Goal: Task Accomplishment & Management: Manage account settings

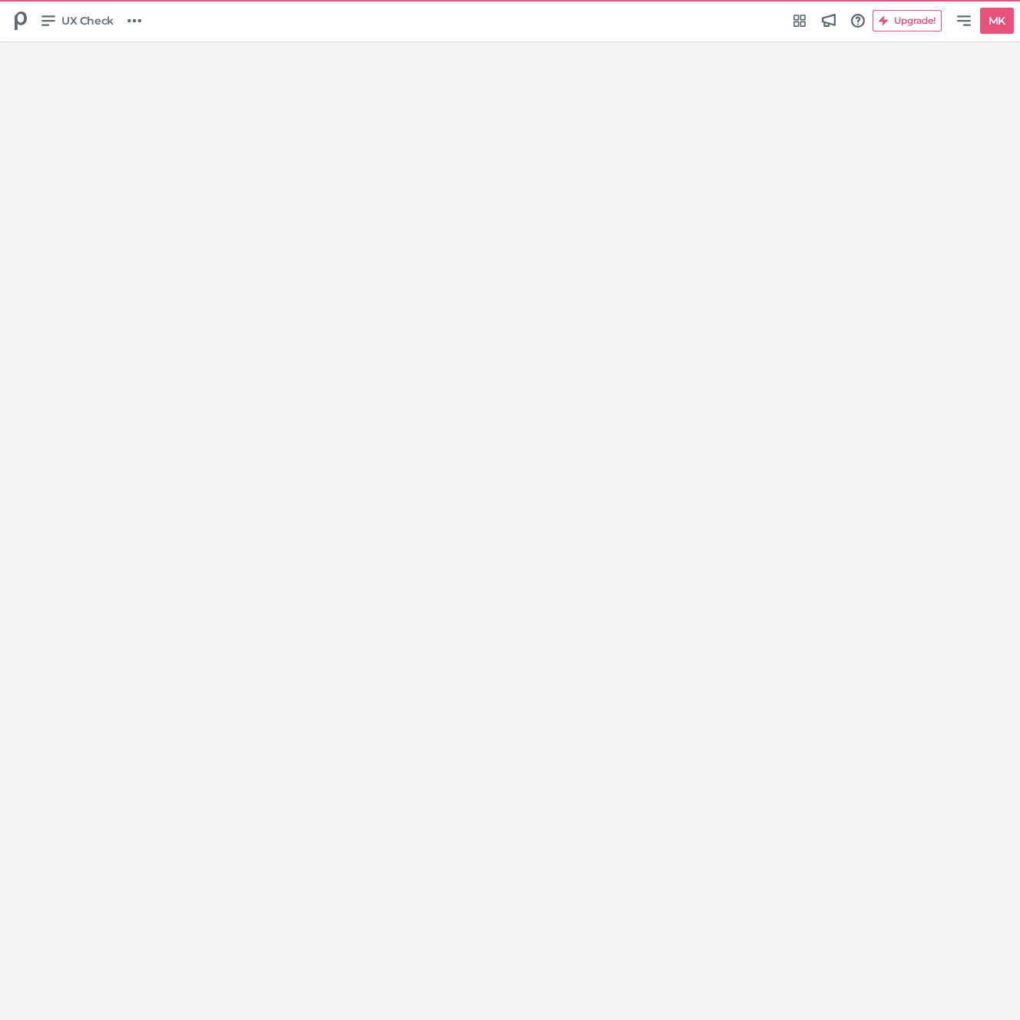
select select "Europe/[GEOGRAPHIC_DATA]"
select select "NL"
select select "hl"
select select "se"
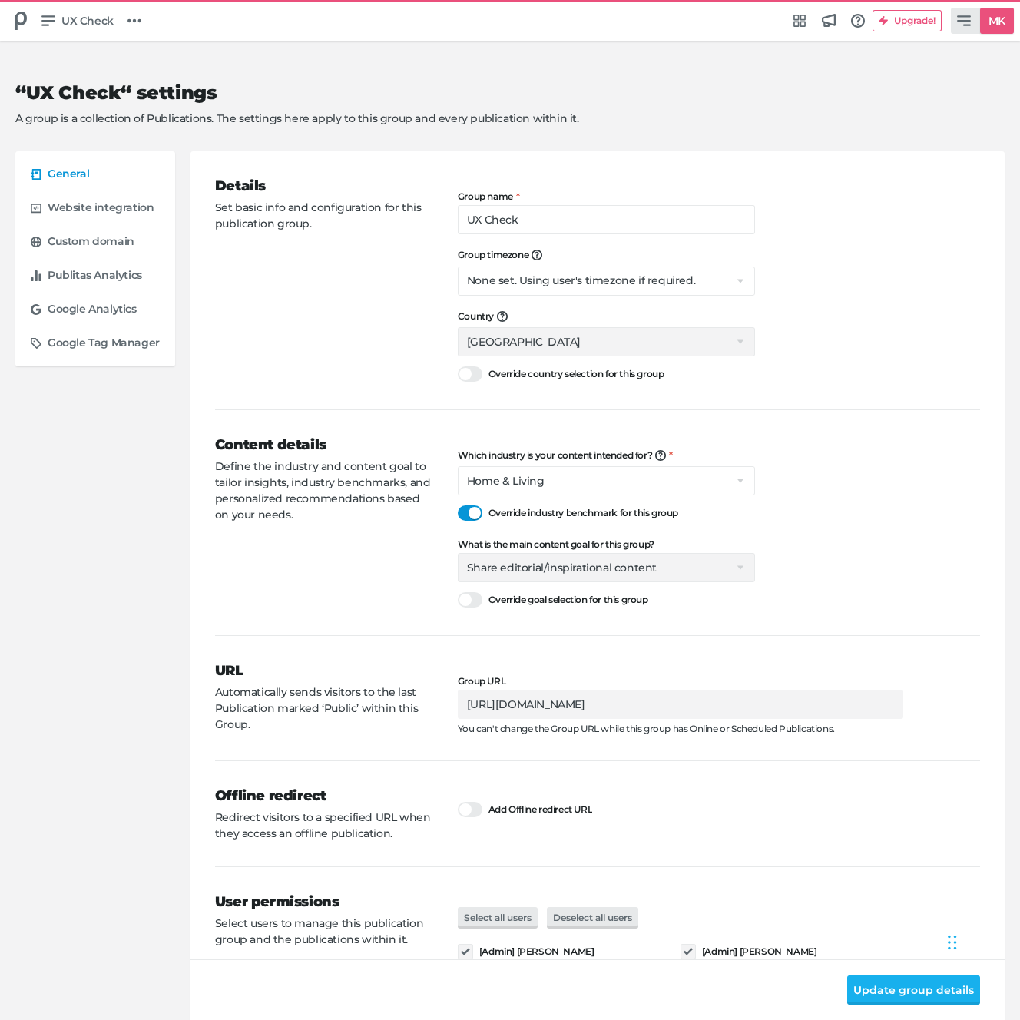
click at [961, 16] on icon at bounding box center [964, 20] width 14 height 11
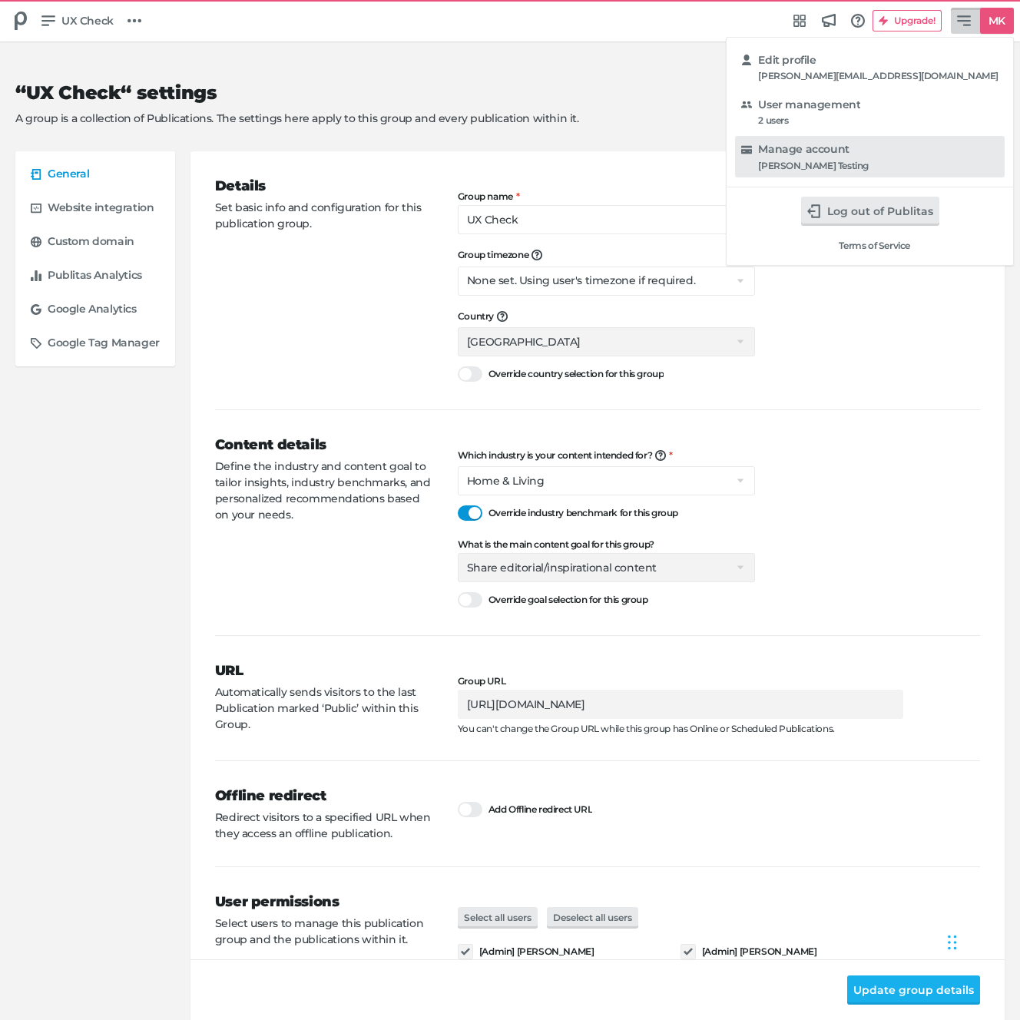
click at [954, 142] on div "Manage account" at bounding box center [878, 149] width 240 height 15
select select "hl"
select select "se"
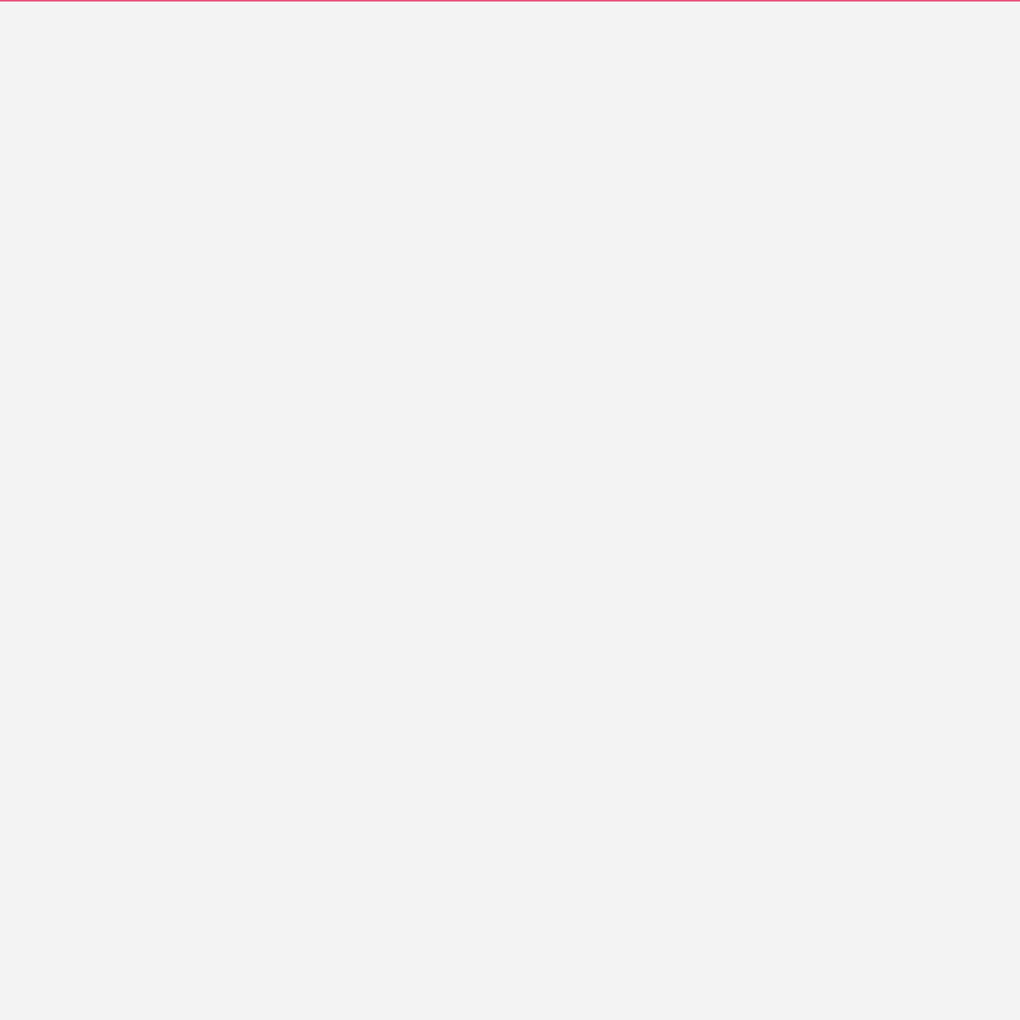
select select "hl"
select select "se"
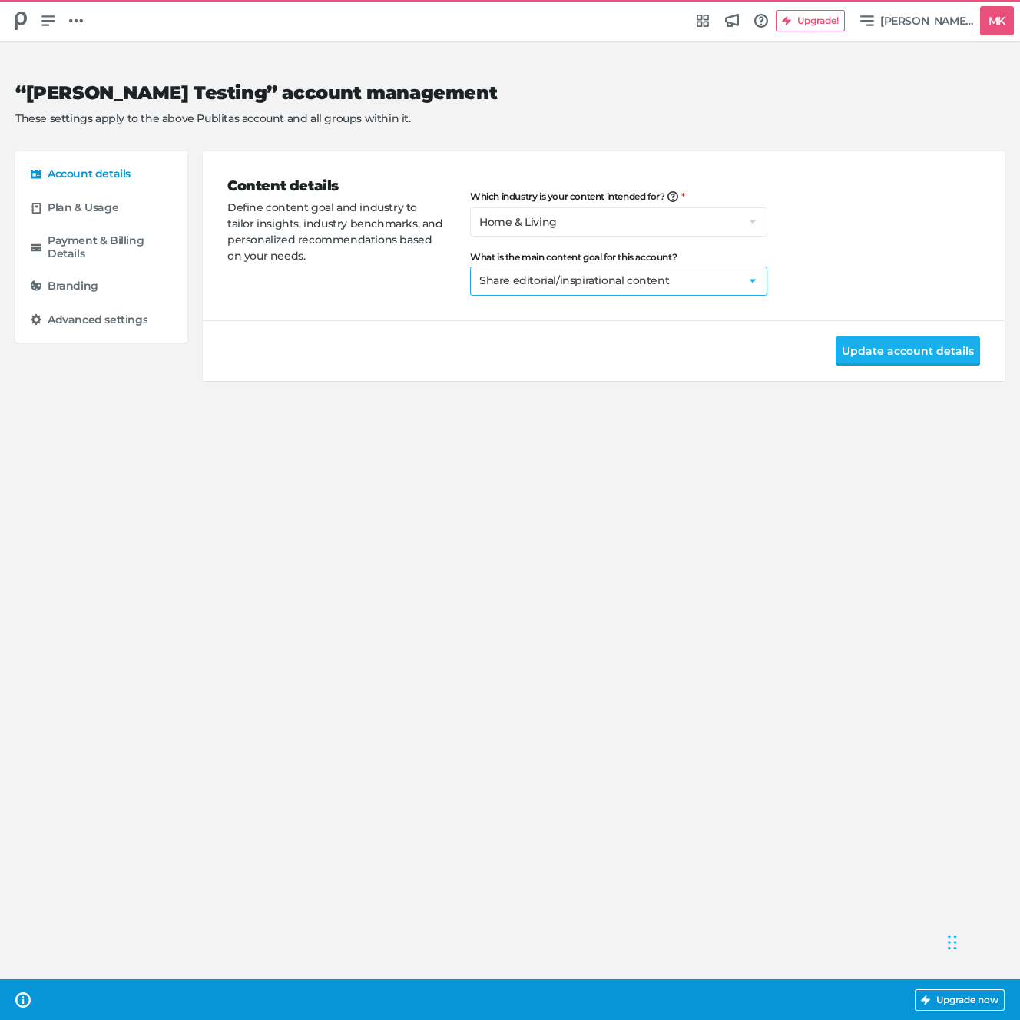
click at [615, 290] on select "Select a goal Sell products directly or on the website Promote physical store/d…" at bounding box center [618, 280] width 297 height 29
click at [32, 12] on div at bounding box center [20, 20] width 29 height 29
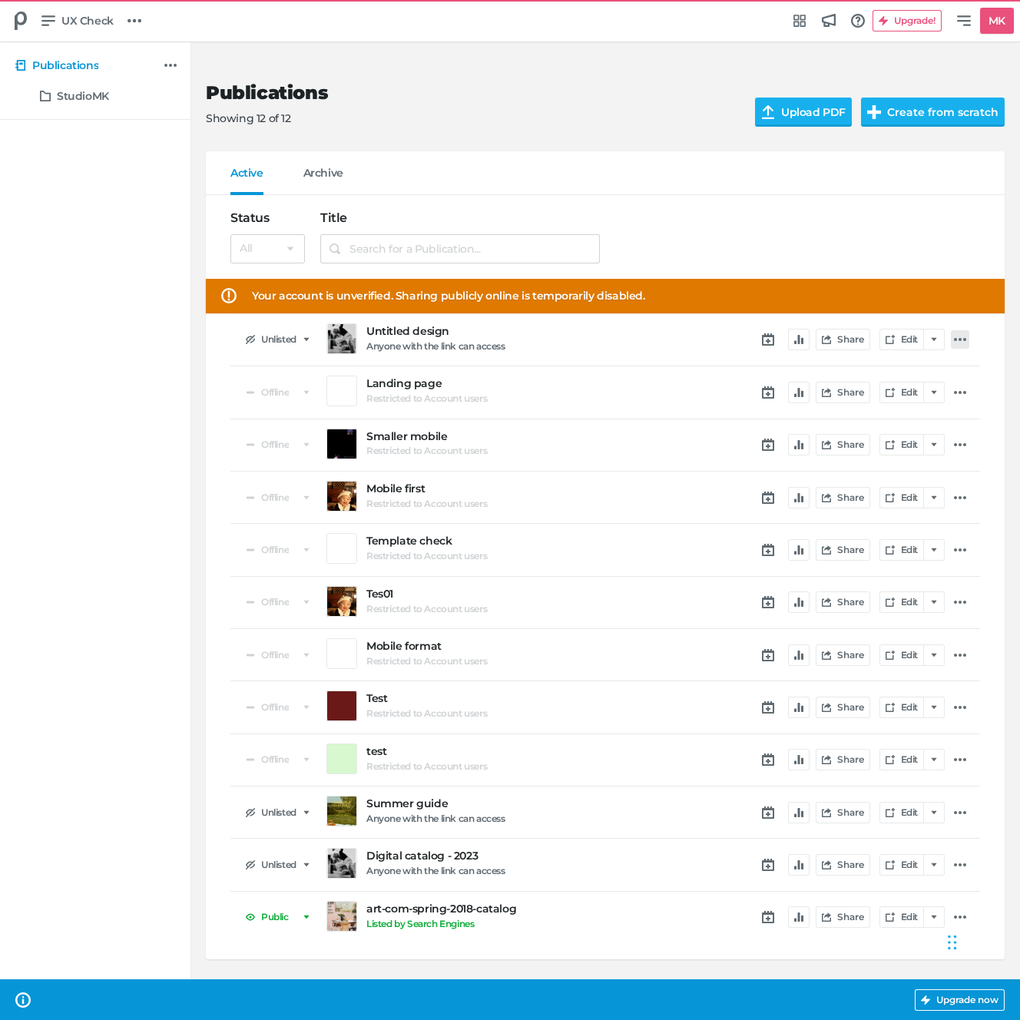
click at [957, 339] on icon at bounding box center [960, 339] width 12 height 12
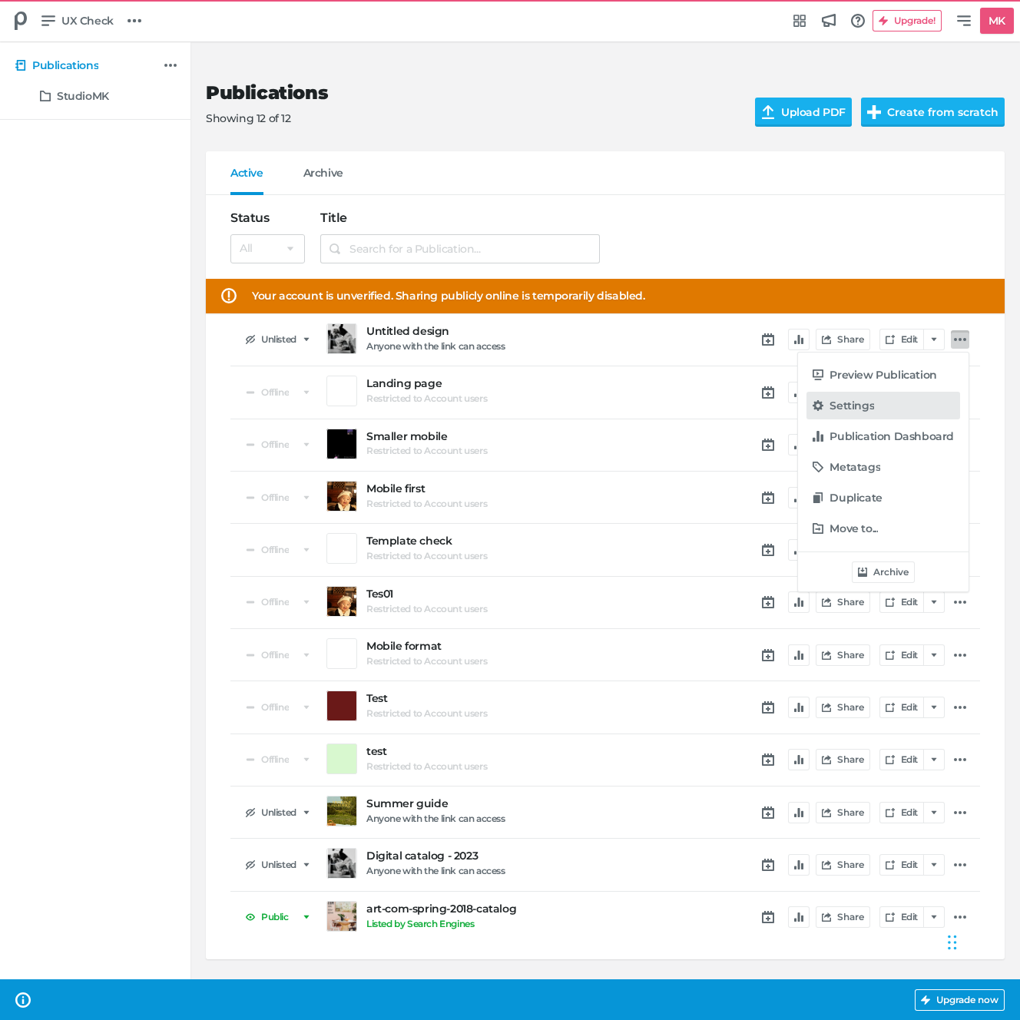
click at [874, 406] on h5 "Settings" at bounding box center [851, 405] width 45 height 13
select select "se"
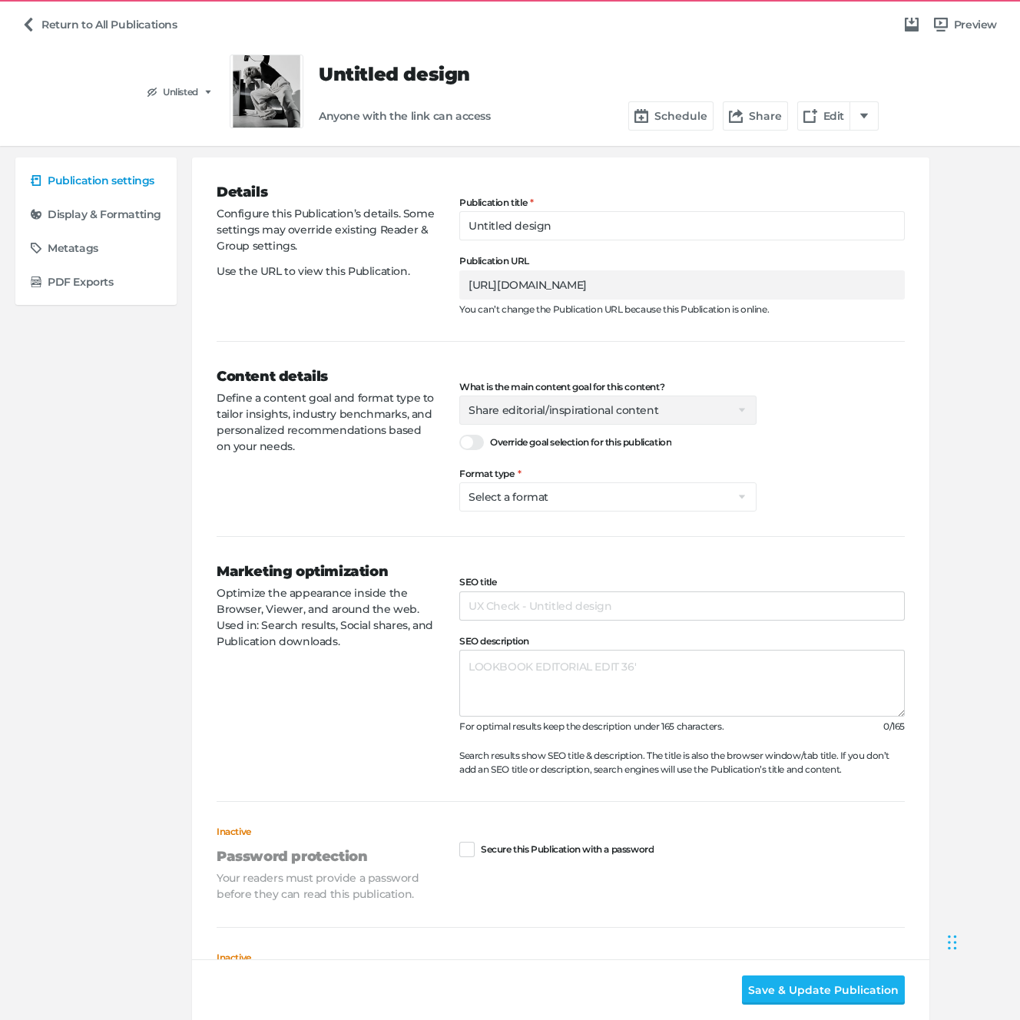
click at [300, 498] on div "Content details Define a content goal and format type to tailor insights, indus…" at bounding box center [338, 438] width 243 height 145
click at [534, 498] on select "Select a format Catalog Flyer Lookbook Magazine Brochure Direct mailer Social p…" at bounding box center [607, 496] width 297 height 29
click at [388, 504] on div "Content details Define a content goal and format type to tailor insights, indus…" at bounding box center [338, 438] width 243 height 145
click at [325, 481] on div "Content details Define a content goal and format type to tailor insights, indus…" at bounding box center [338, 438] width 243 height 145
click at [73, 16] on link "Return to All Publications" at bounding box center [99, 24] width 168 height 29
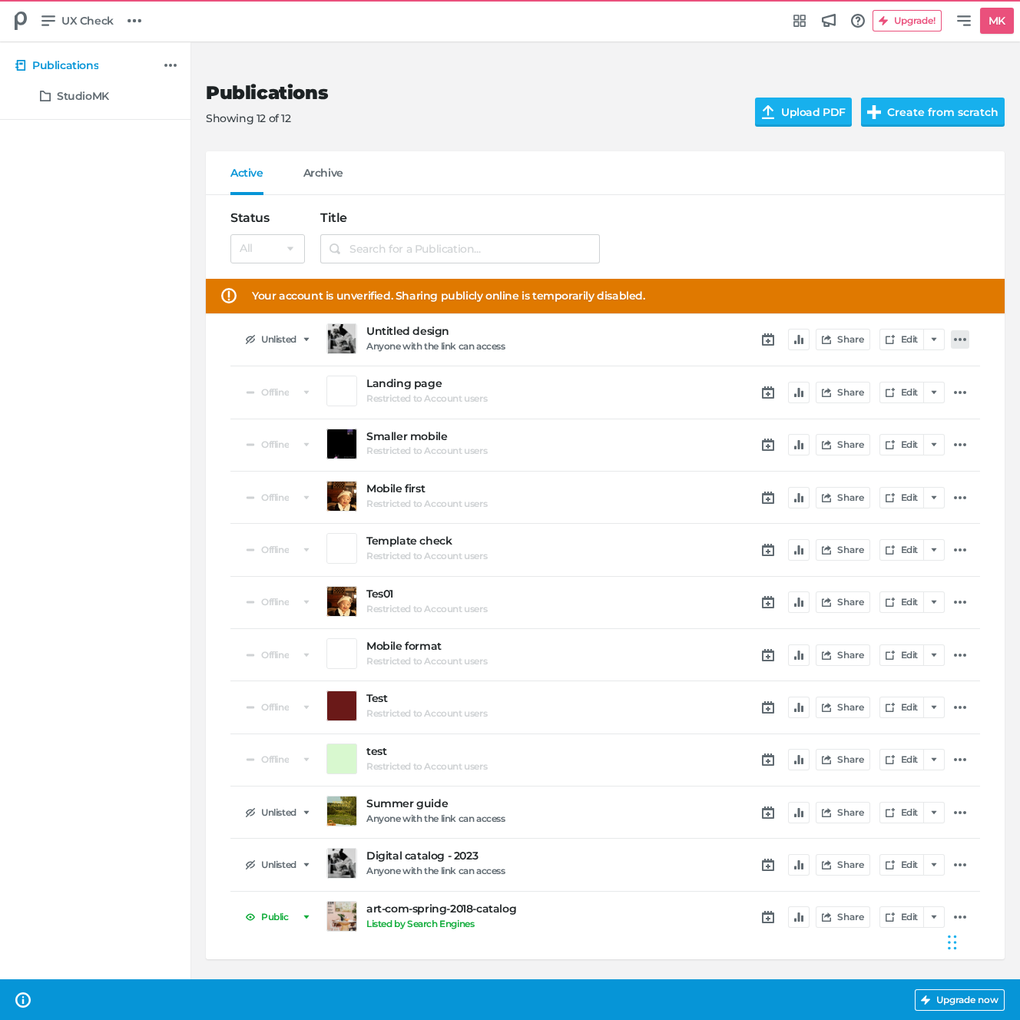
click at [967, 339] on link at bounding box center [959, 339] width 18 height 18
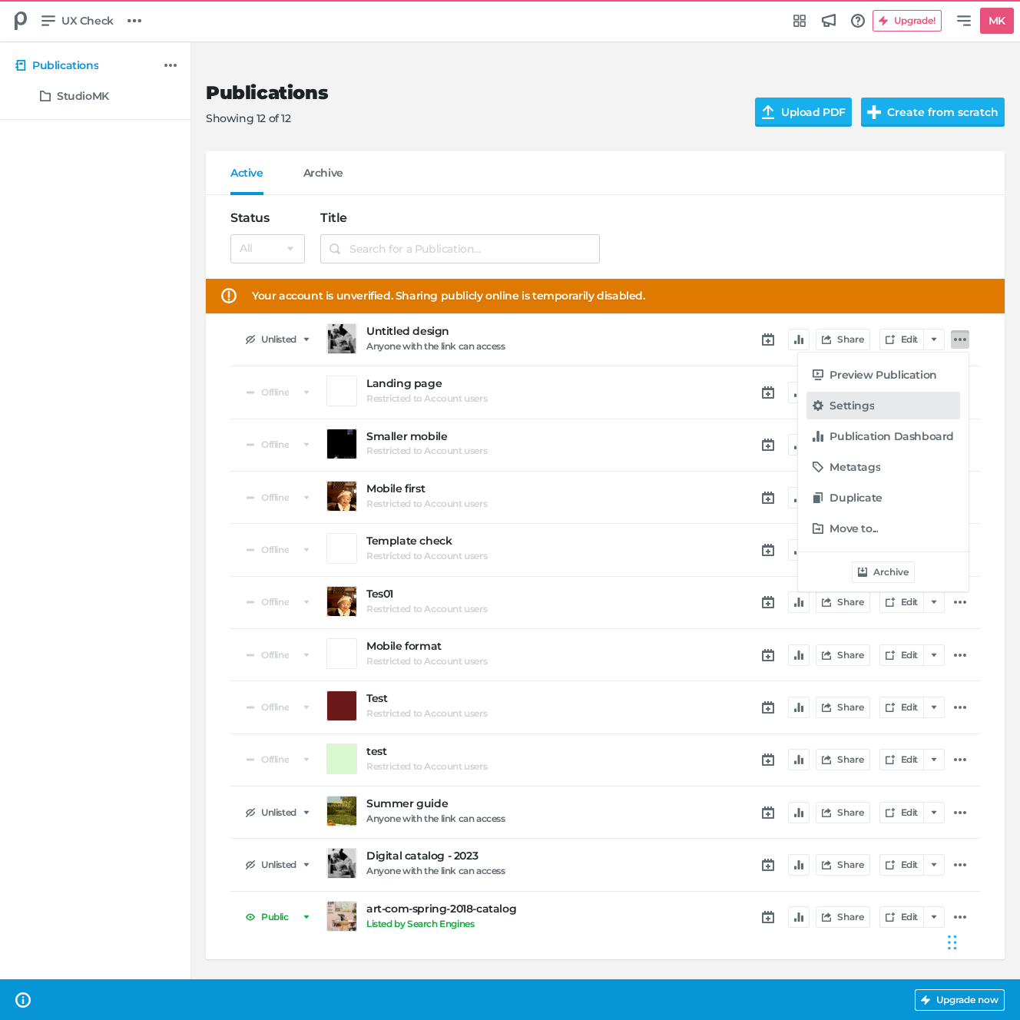
click at [858, 412] on h5 "Settings" at bounding box center [851, 405] width 45 height 13
select select "se"
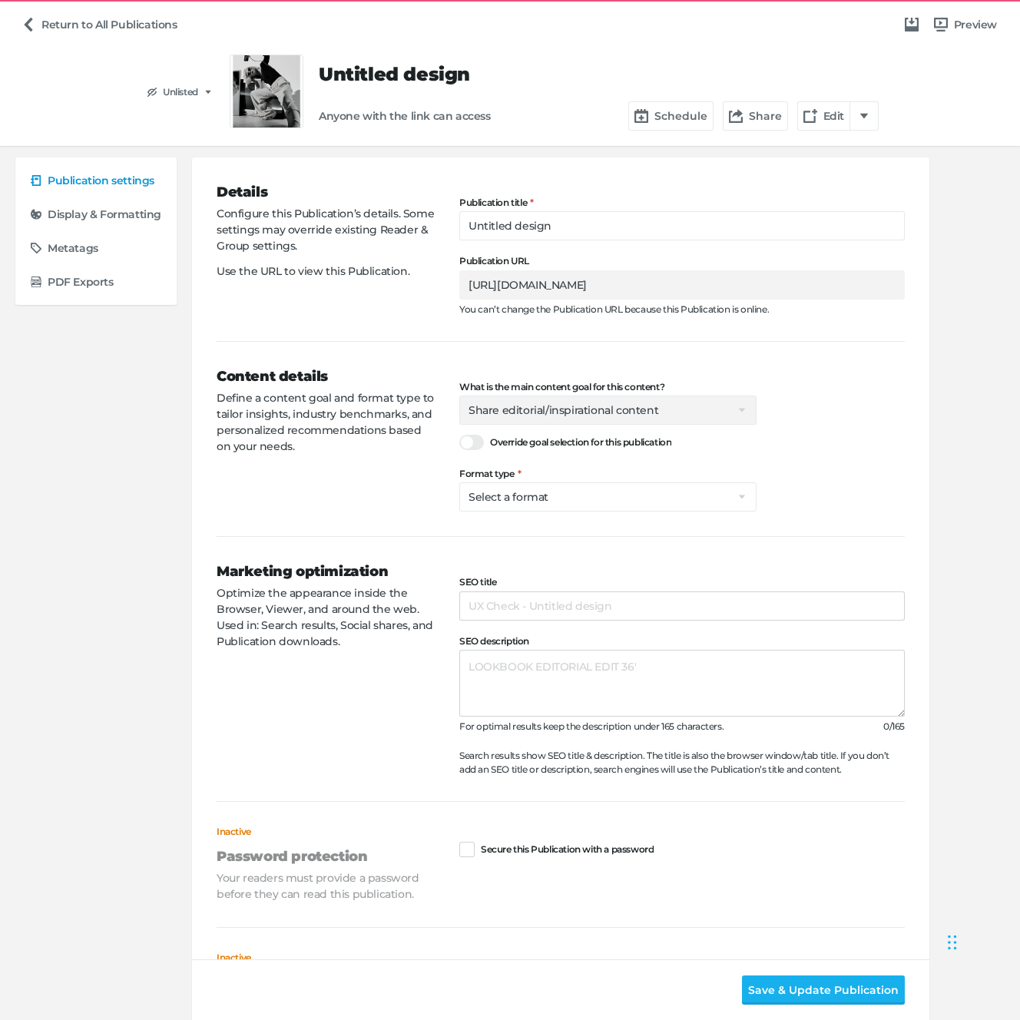
click at [142, 375] on div "Publication settings Display & Formatting Metatags PDF Exports Details Configur…" at bounding box center [509, 739] width 989 height 1165
